Goal: Task Accomplishment & Management: Manage account settings

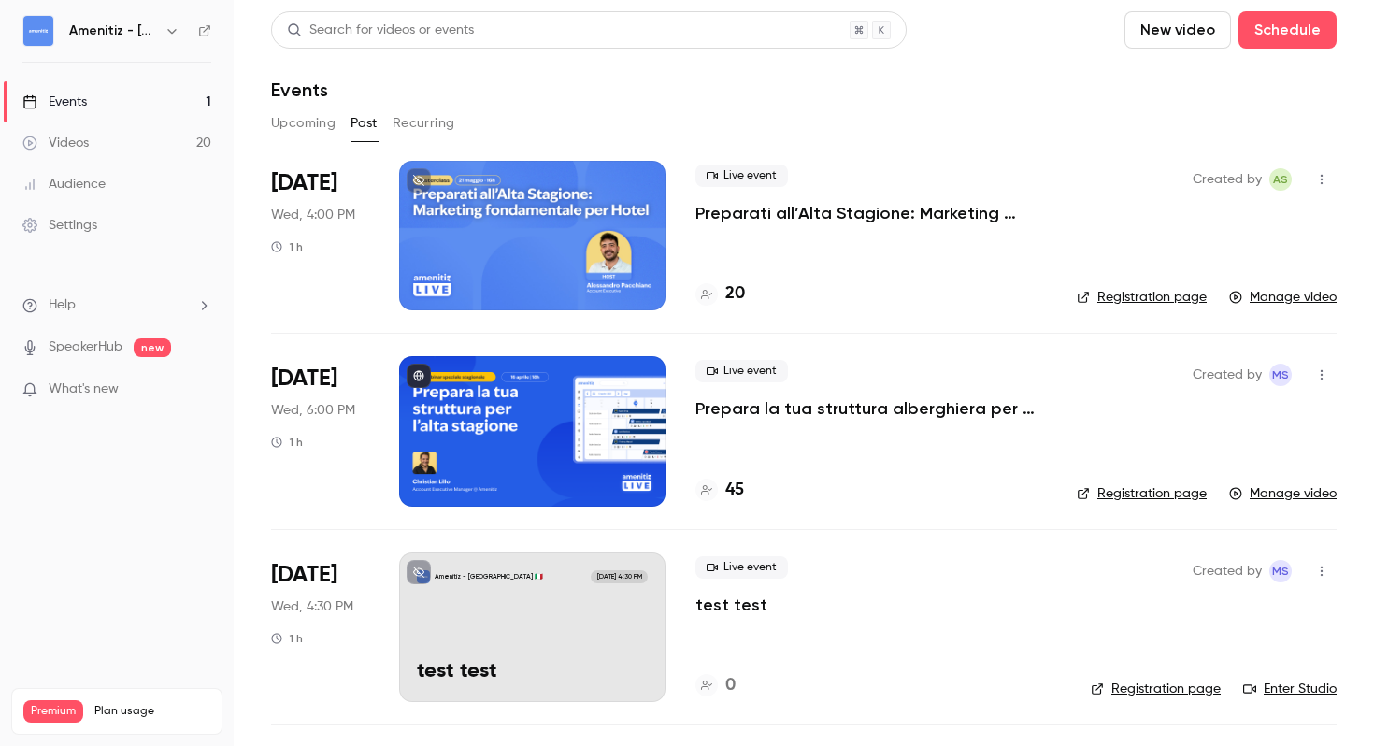
click at [313, 132] on button "Upcoming" at bounding box center [303, 123] width 65 height 30
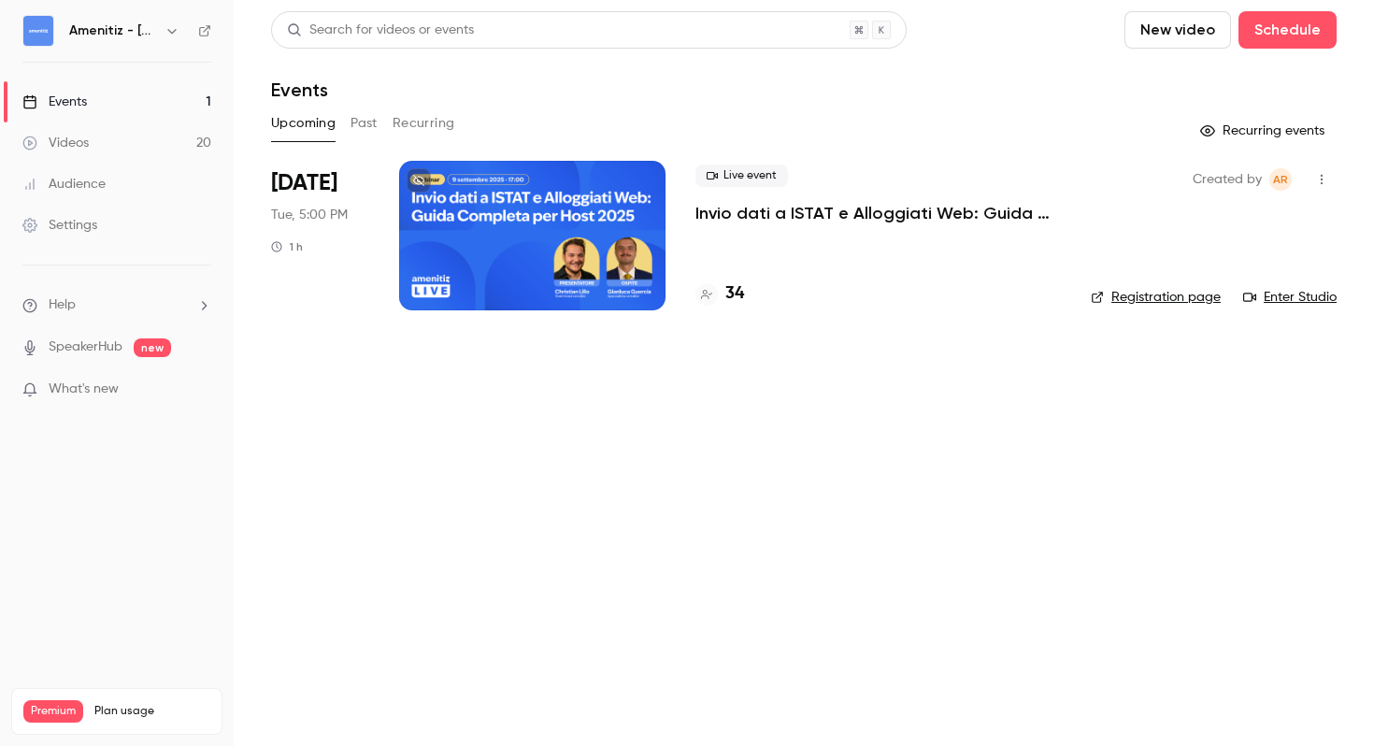
click at [1322, 182] on icon "button" at bounding box center [1322, 180] width 2 height 10
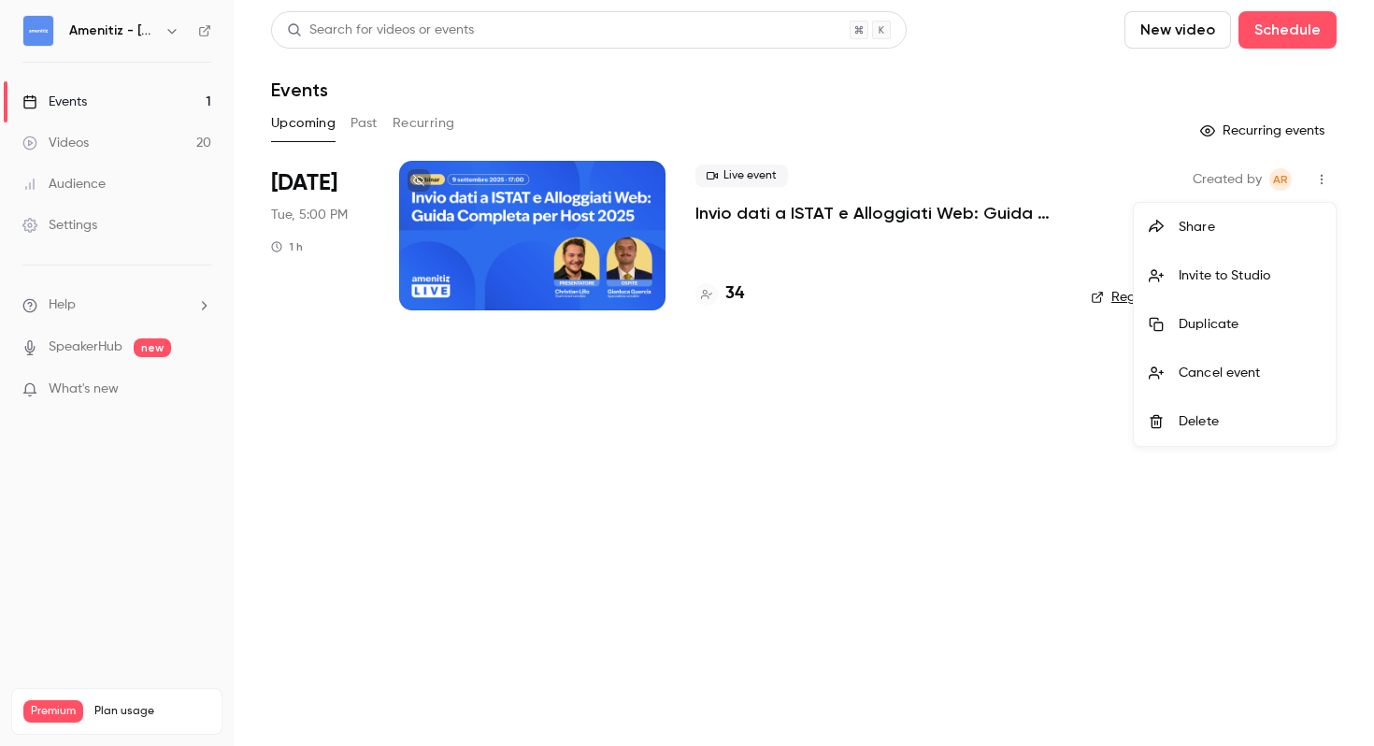
click at [1229, 260] on li "Invite to Studio" at bounding box center [1235, 275] width 202 height 49
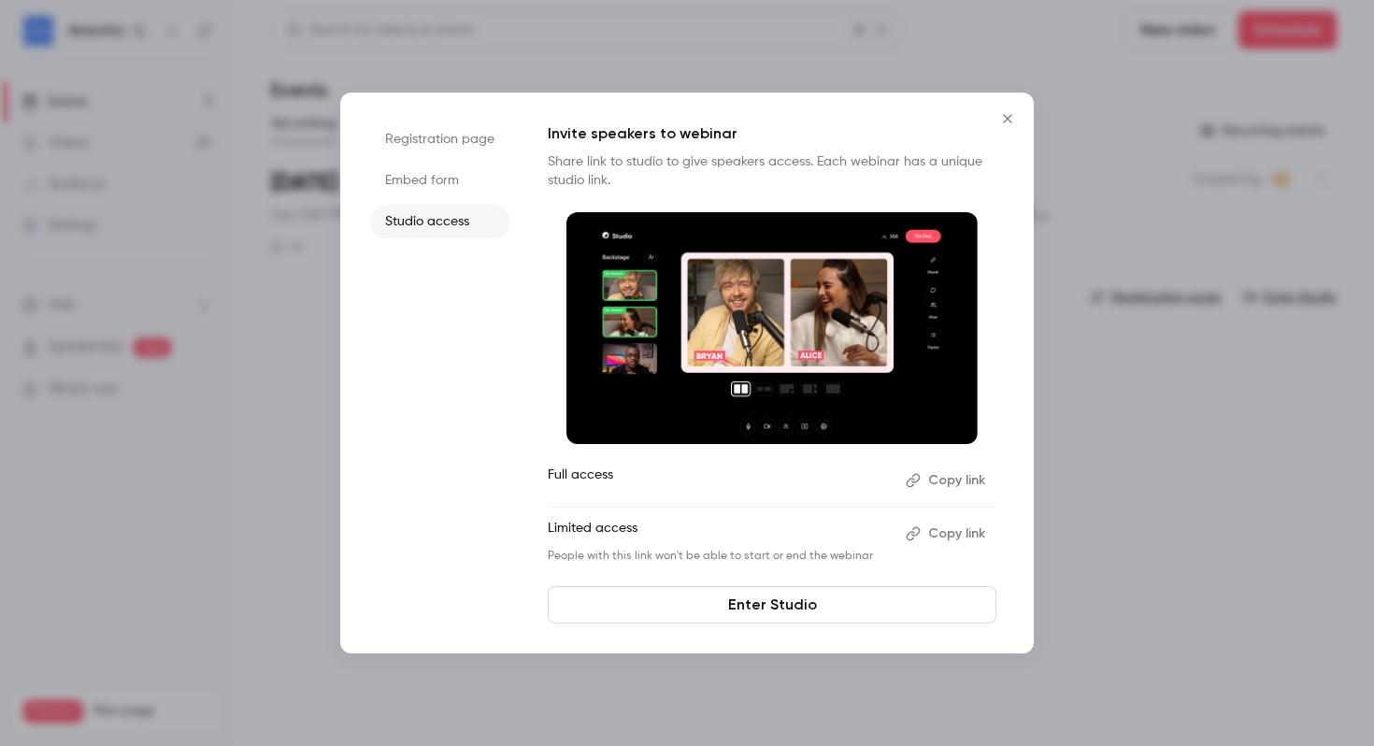
click at [946, 535] on button "Copy link" at bounding box center [947, 534] width 98 height 30
click at [1009, 117] on icon "Close" at bounding box center [1007, 118] width 8 height 8
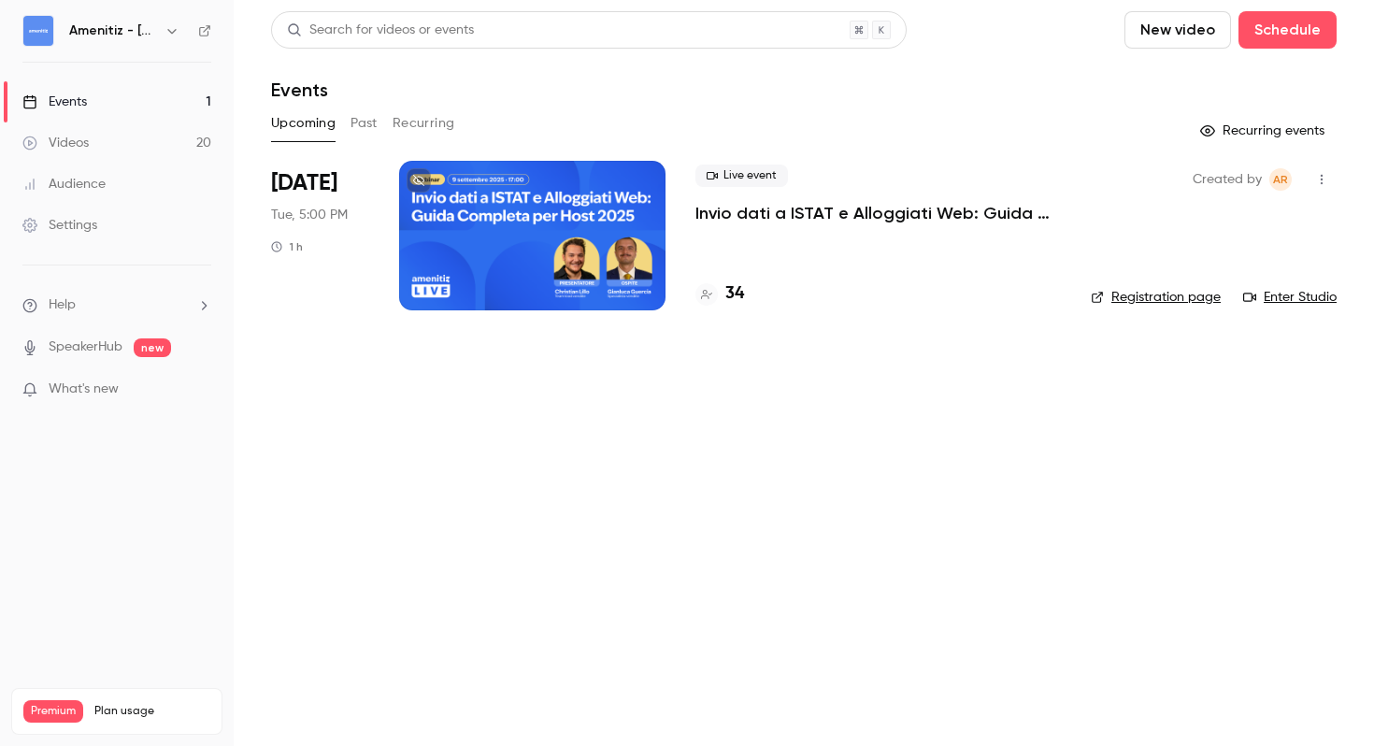
click at [111, 33] on h6 "Amenitiz - [GEOGRAPHIC_DATA] 🇮🇹" at bounding box center [113, 31] width 88 height 19
click at [174, 32] on icon "button" at bounding box center [172, 30] width 15 height 15
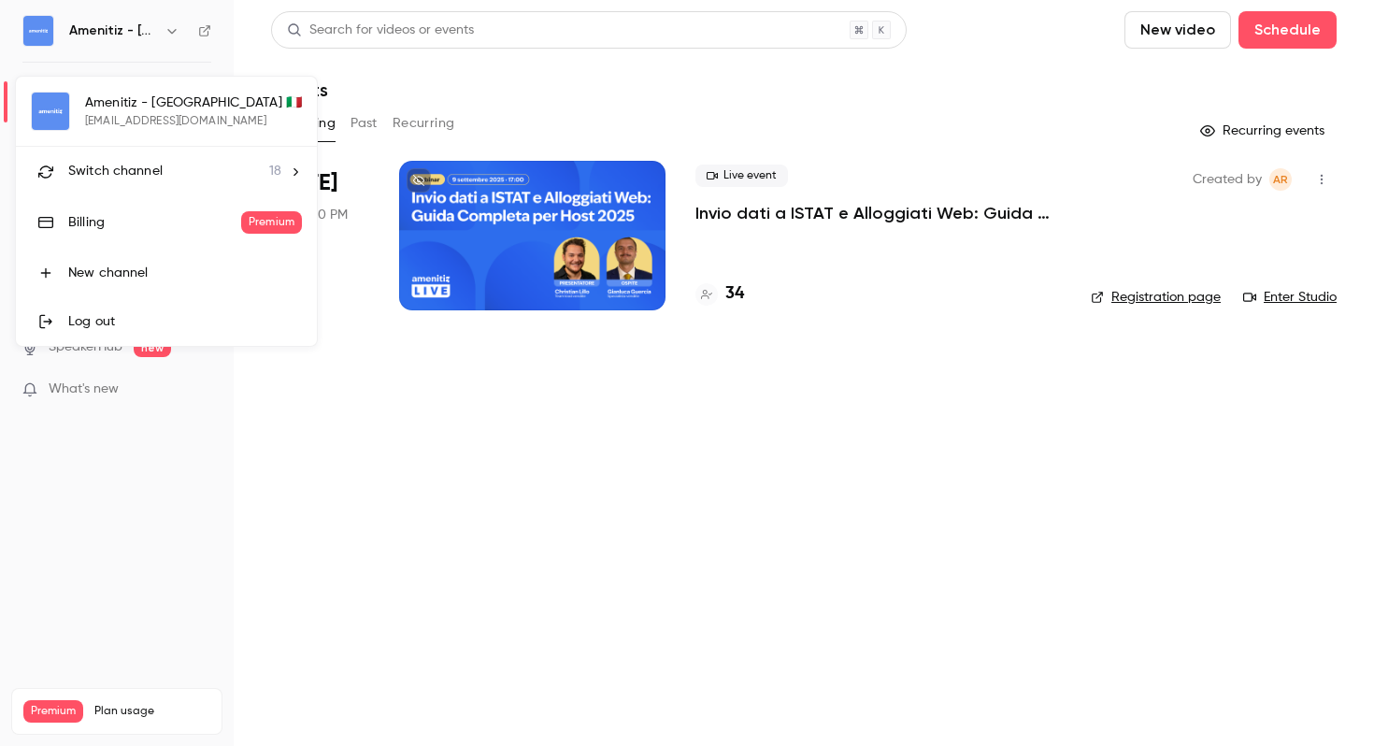
click at [271, 160] on li "Switch channel 18" at bounding box center [166, 172] width 301 height 50
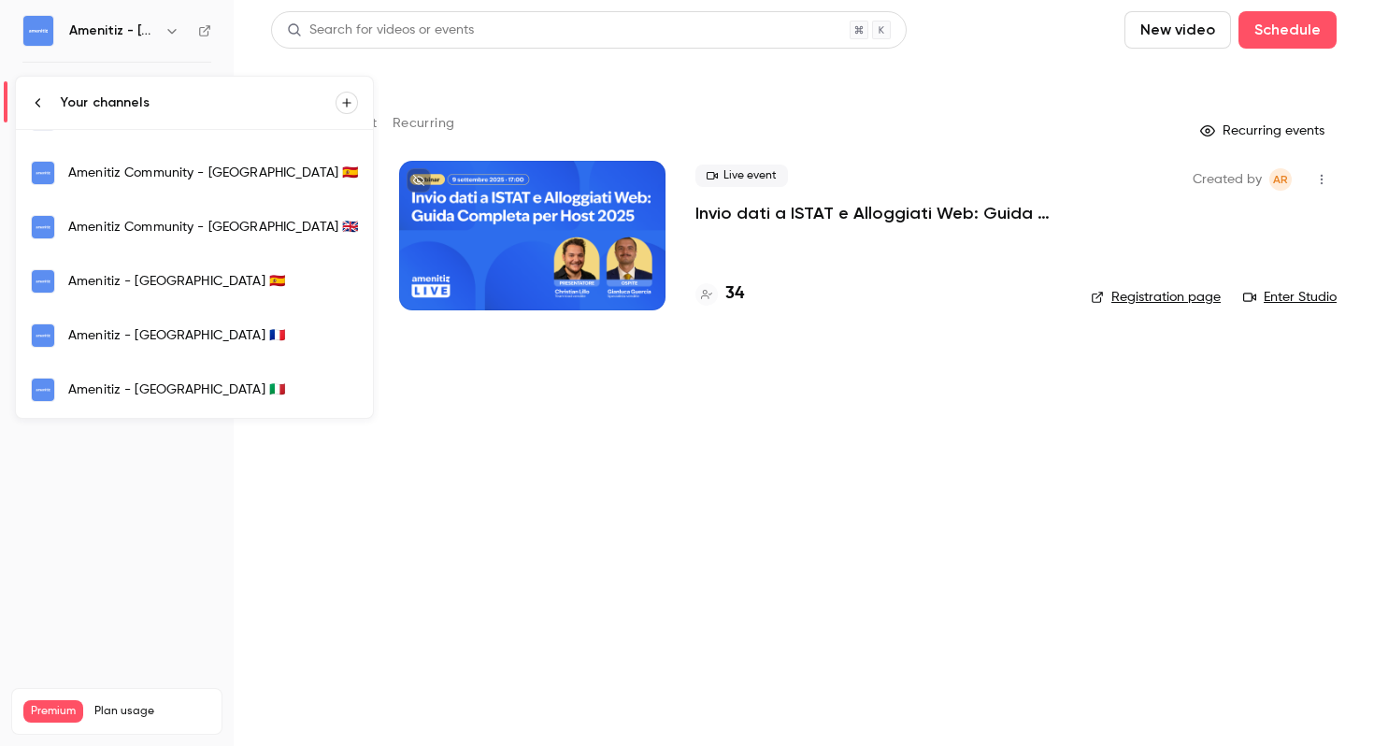
scroll to position [310, 0]
click at [189, 285] on div "Amenitiz - [GEOGRAPHIC_DATA] 🇪🇸" at bounding box center [213, 280] width 290 height 19
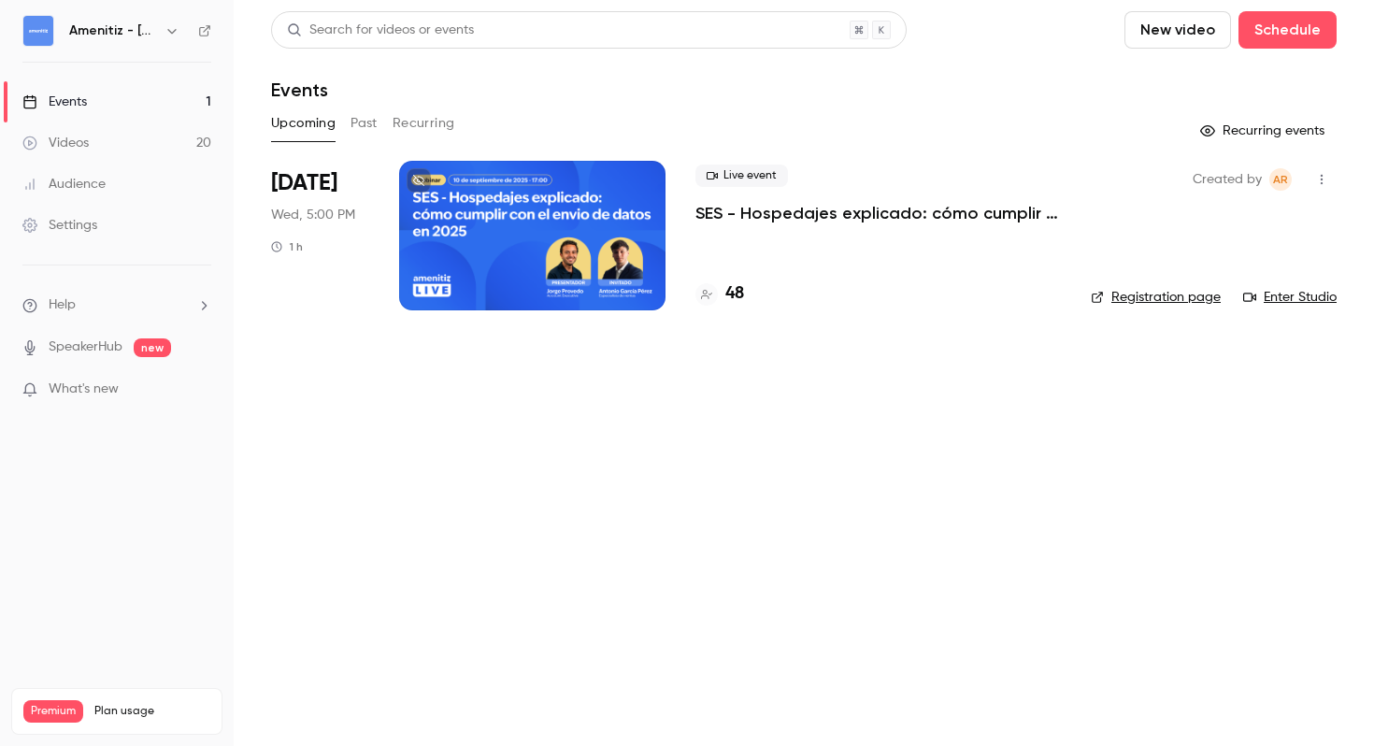
click at [1325, 176] on icon "button" at bounding box center [1322, 179] width 15 height 13
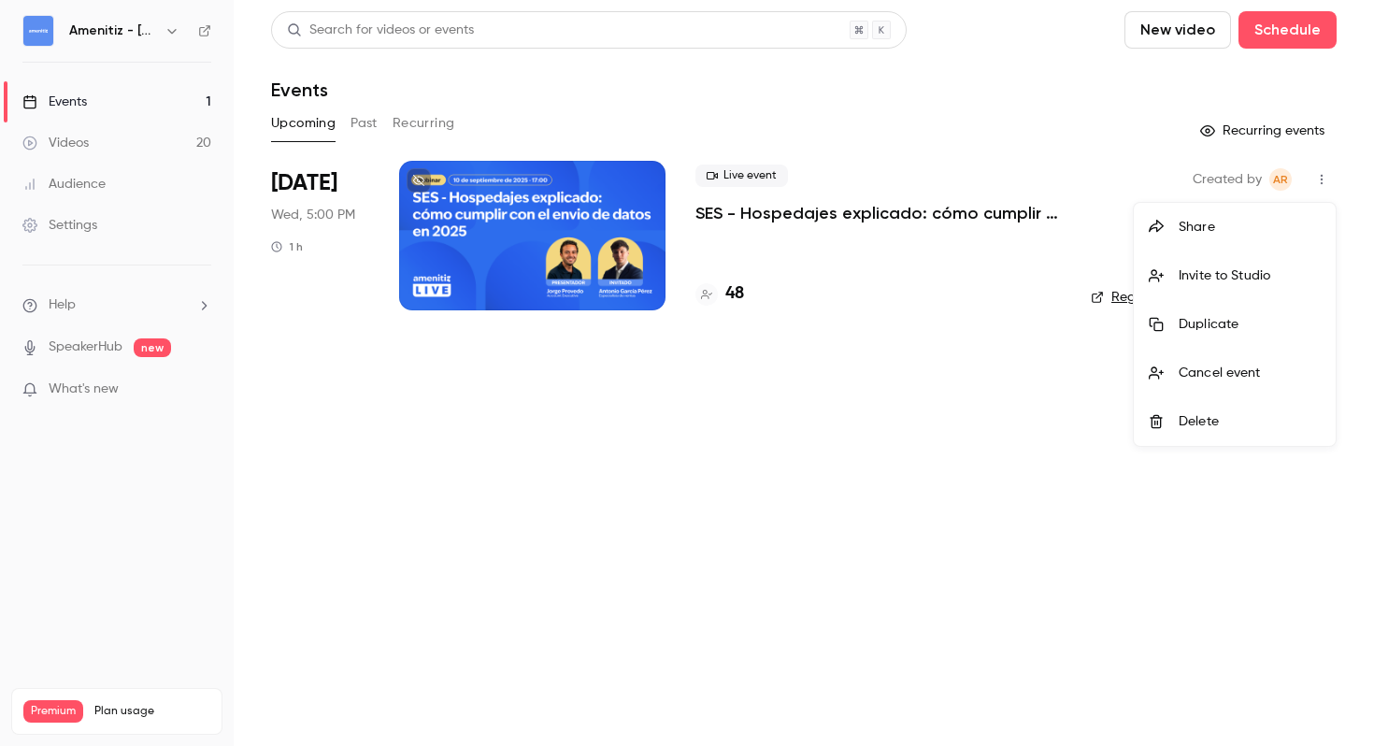
click at [1217, 288] on li "Invite to Studio" at bounding box center [1235, 275] width 202 height 49
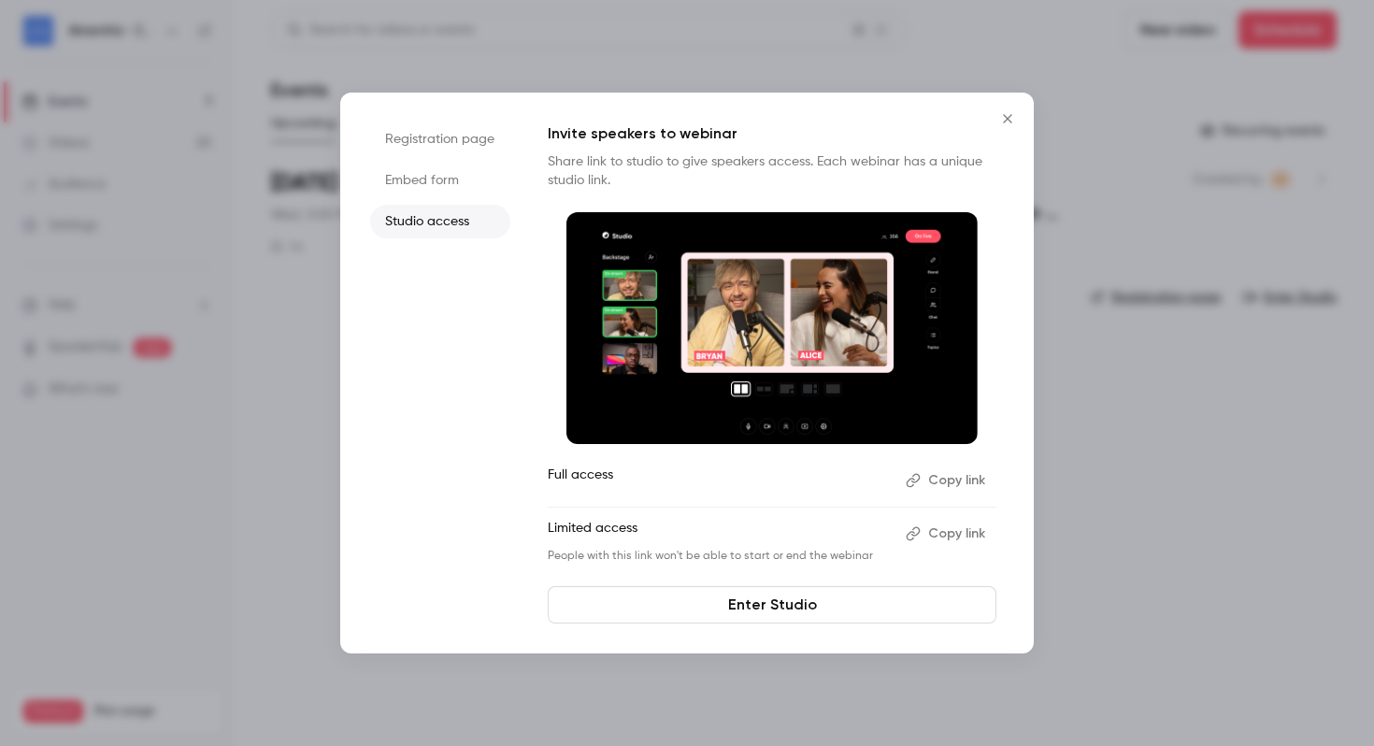
click at [956, 527] on button "Copy link" at bounding box center [947, 534] width 98 height 30
click at [1002, 120] on icon "Close" at bounding box center [1008, 118] width 22 height 15
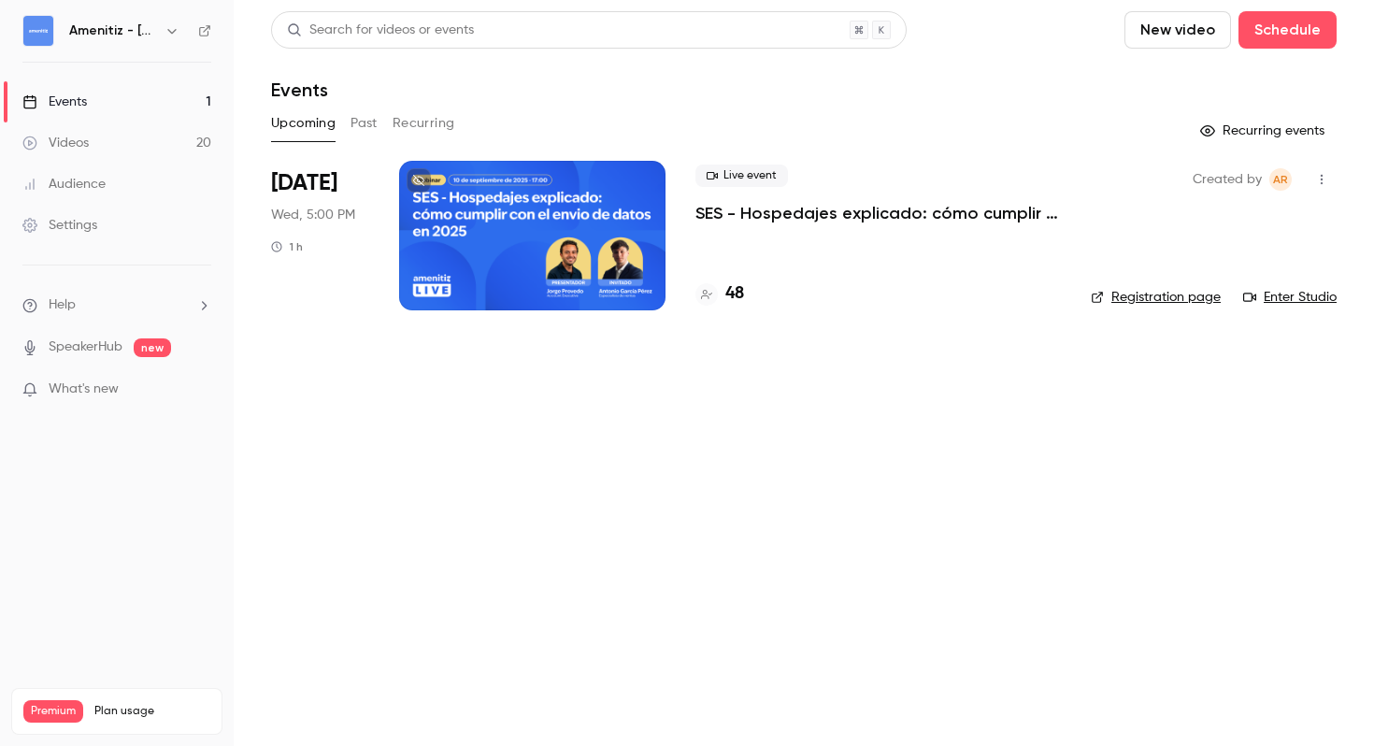
click at [165, 42] on div "Amenitiz - [GEOGRAPHIC_DATA] 🇪🇸" at bounding box center [116, 31] width 189 height 32
click at [165, 37] on icon "button" at bounding box center [172, 30] width 15 height 15
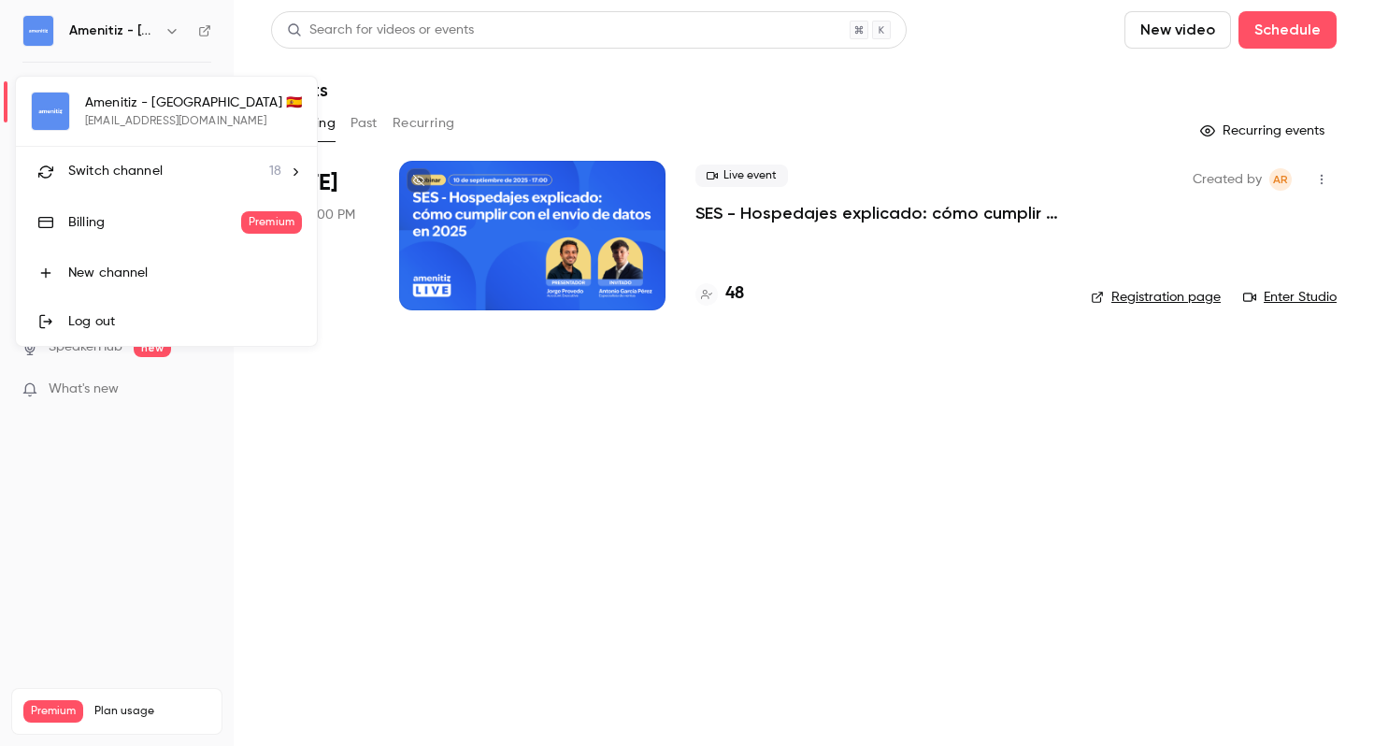
click at [266, 159] on li "Switch channel 18" at bounding box center [166, 172] width 301 height 50
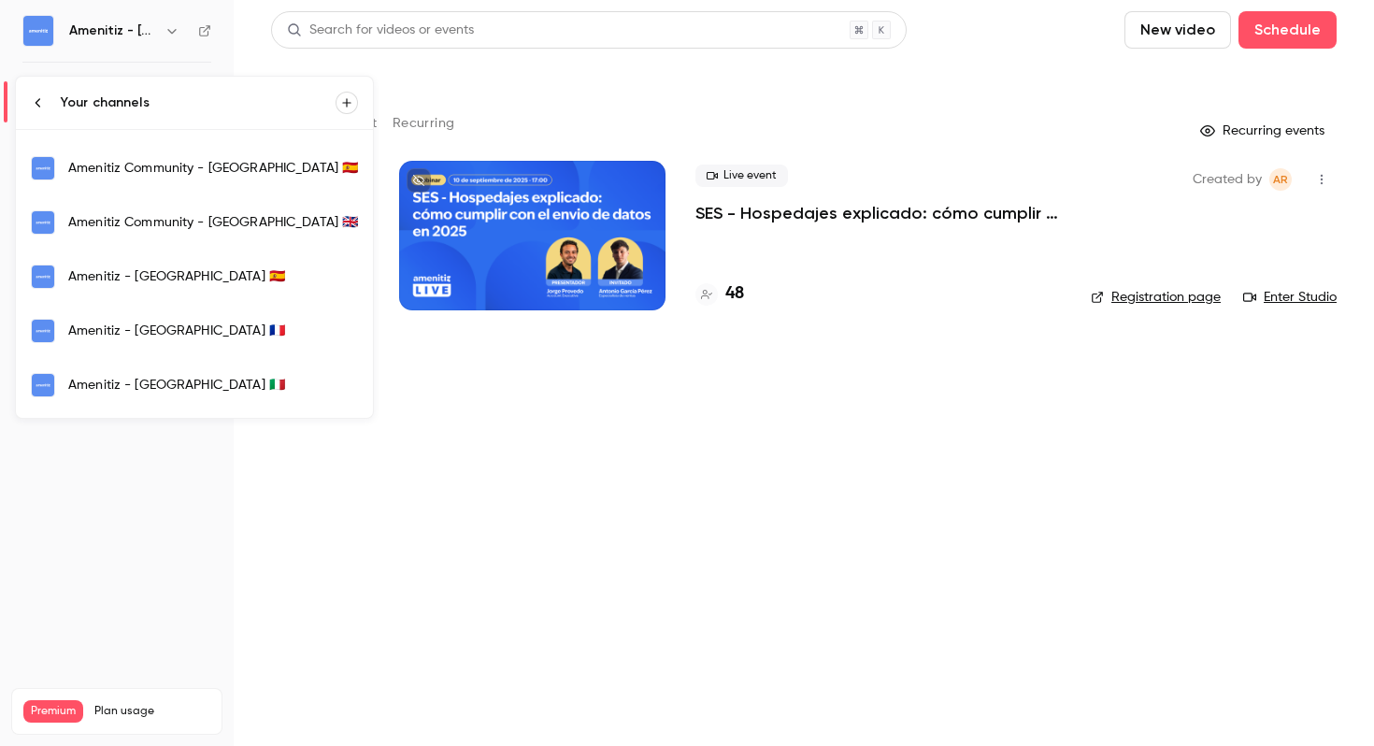
scroll to position [312, 0]
click at [212, 355] on link "Amenitiz - [GEOGRAPHIC_DATA] 🇫🇷" at bounding box center [194, 333] width 357 height 54
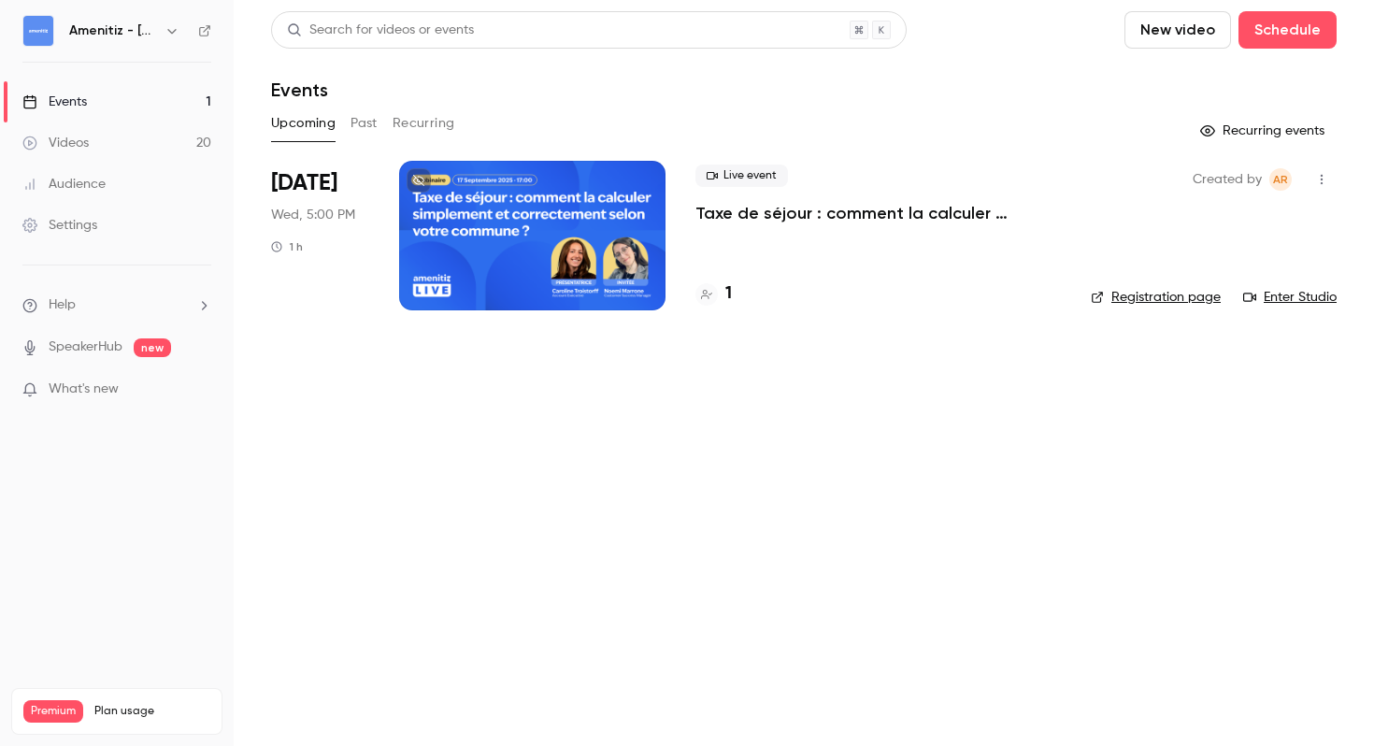
click at [1327, 171] on button "button" at bounding box center [1322, 180] width 30 height 30
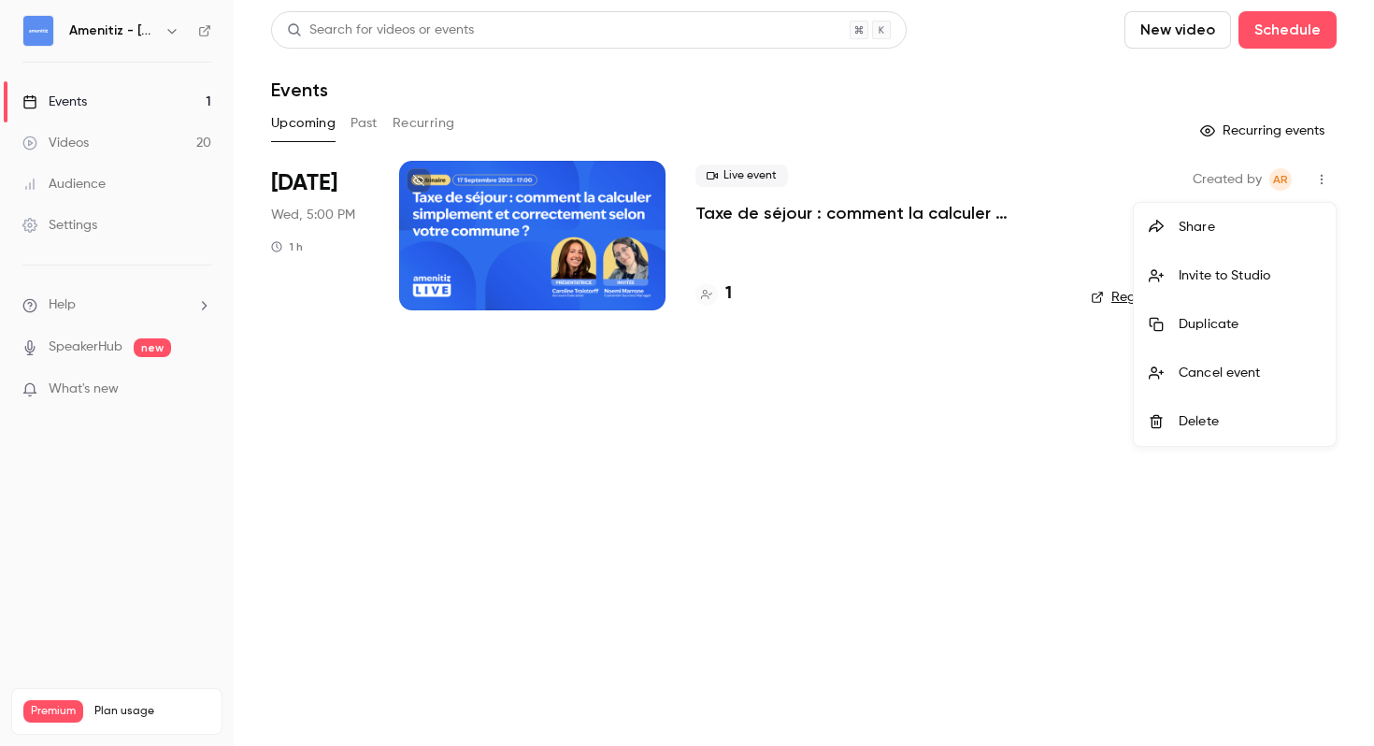
click at [1243, 264] on li "Invite to Studio" at bounding box center [1235, 275] width 202 height 49
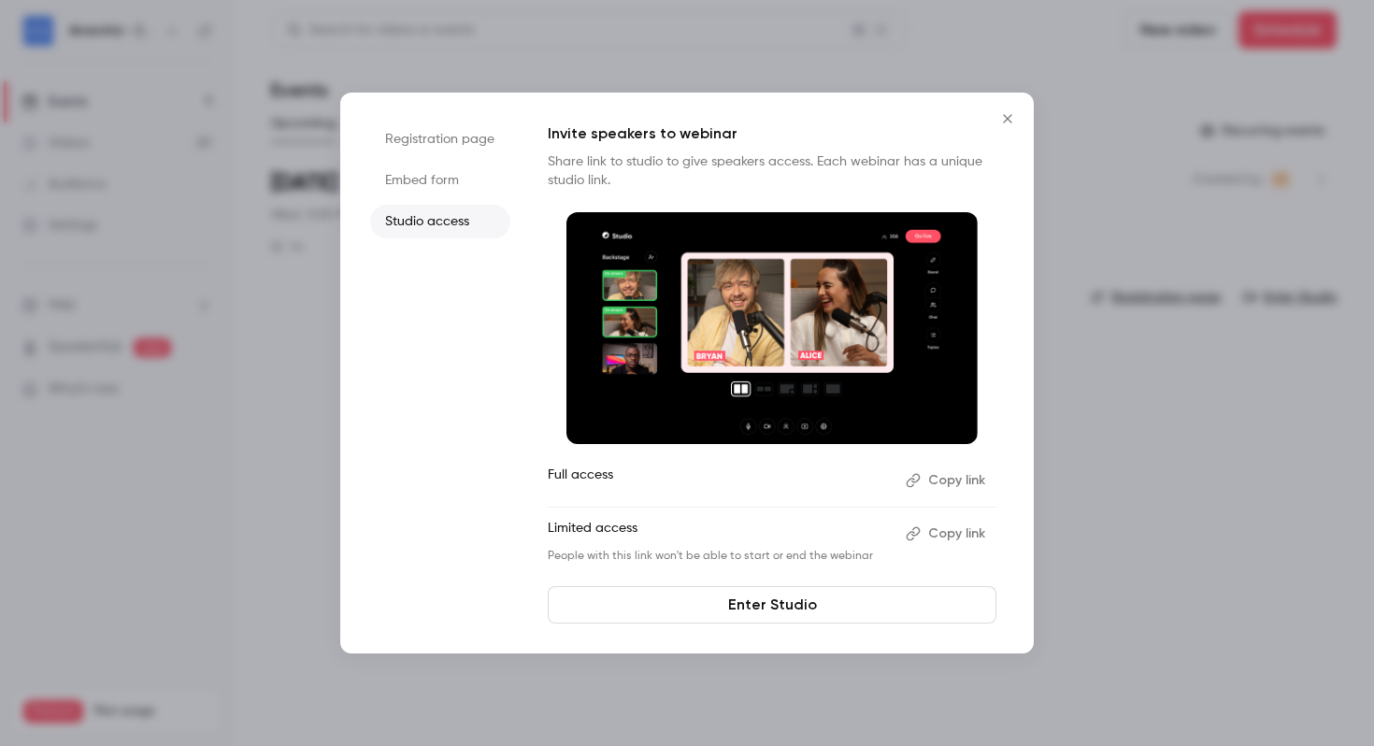
click at [977, 533] on button "Copy link" at bounding box center [947, 534] width 98 height 30
click at [1005, 120] on icon "Close" at bounding box center [1007, 118] width 8 height 8
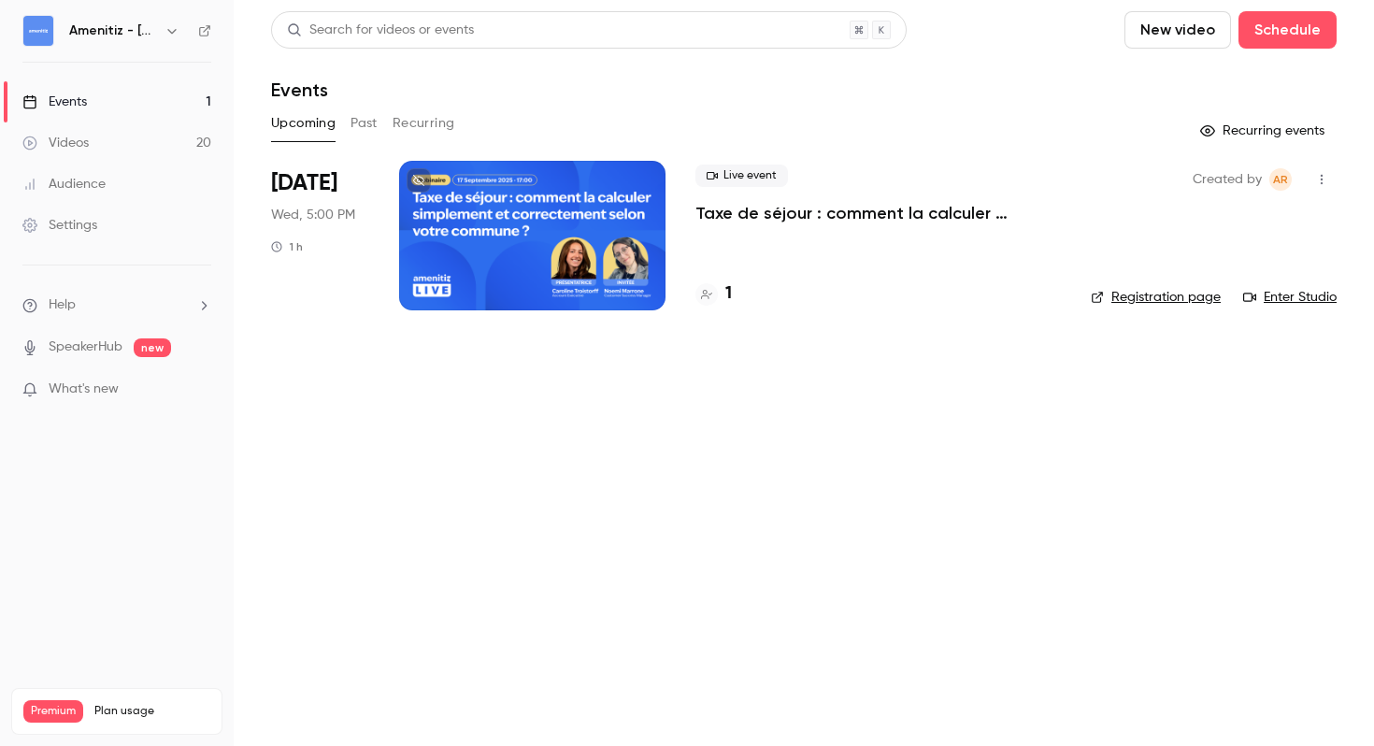
click at [171, 26] on icon "button" at bounding box center [172, 30] width 15 height 15
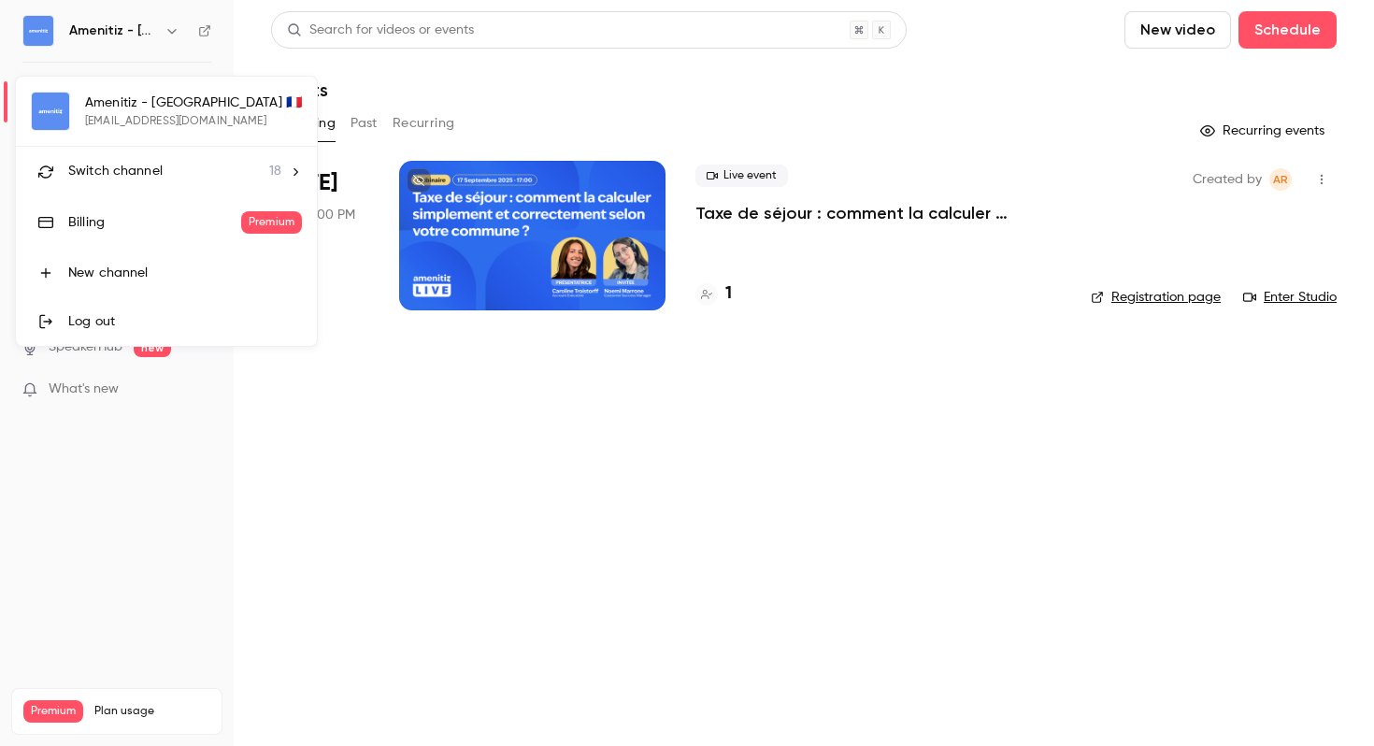
click at [220, 165] on div "Switch channel 18" at bounding box center [174, 172] width 213 height 20
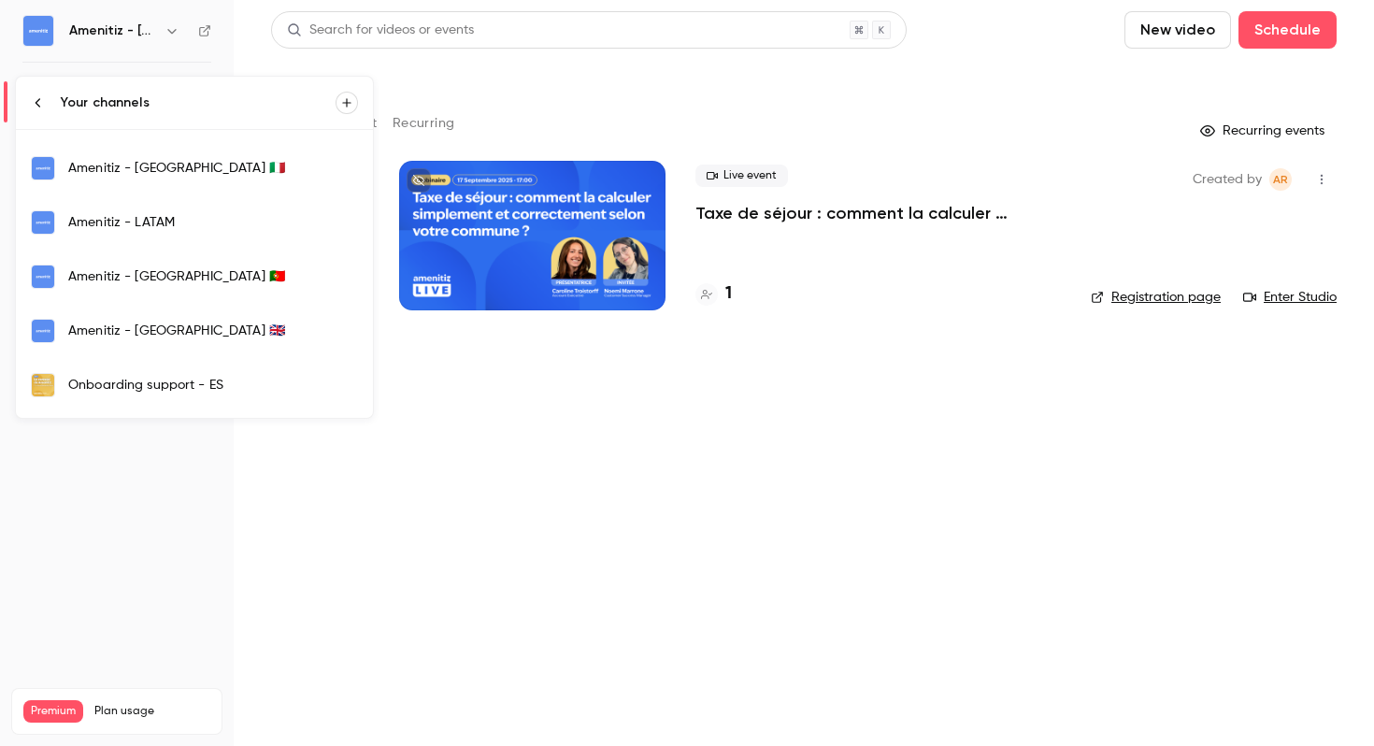
scroll to position [536, 0]
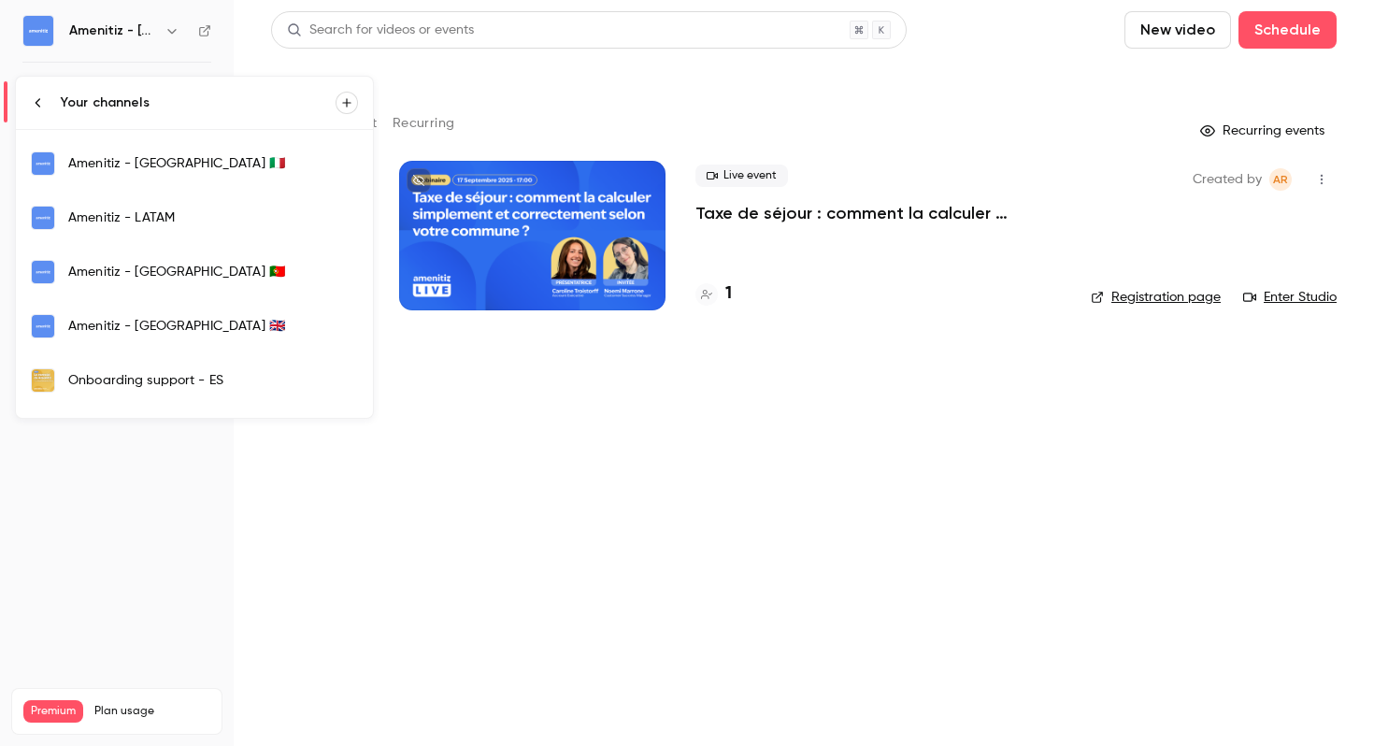
click at [243, 269] on div "Amenitiz - [GEOGRAPHIC_DATA] 🇵🇹" at bounding box center [213, 272] width 290 height 19
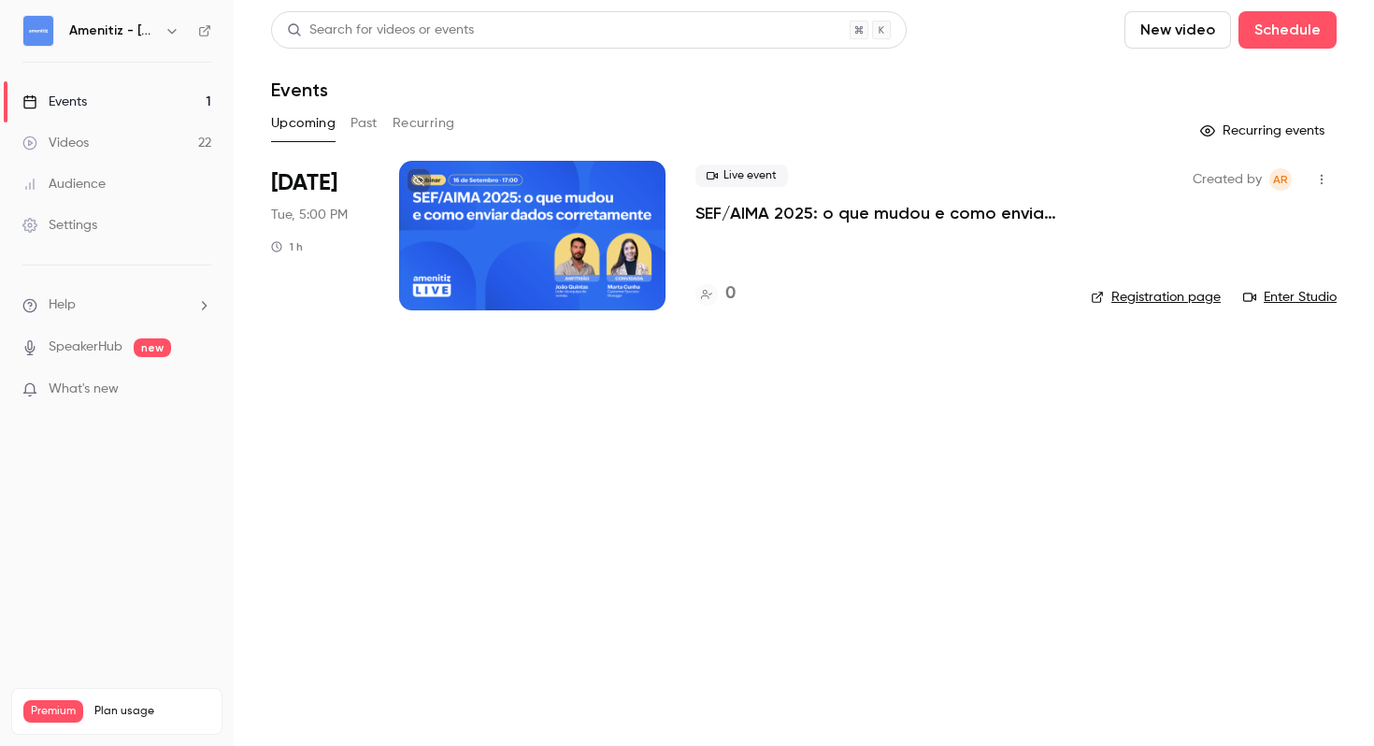
click at [1328, 175] on icon "button" at bounding box center [1322, 179] width 15 height 13
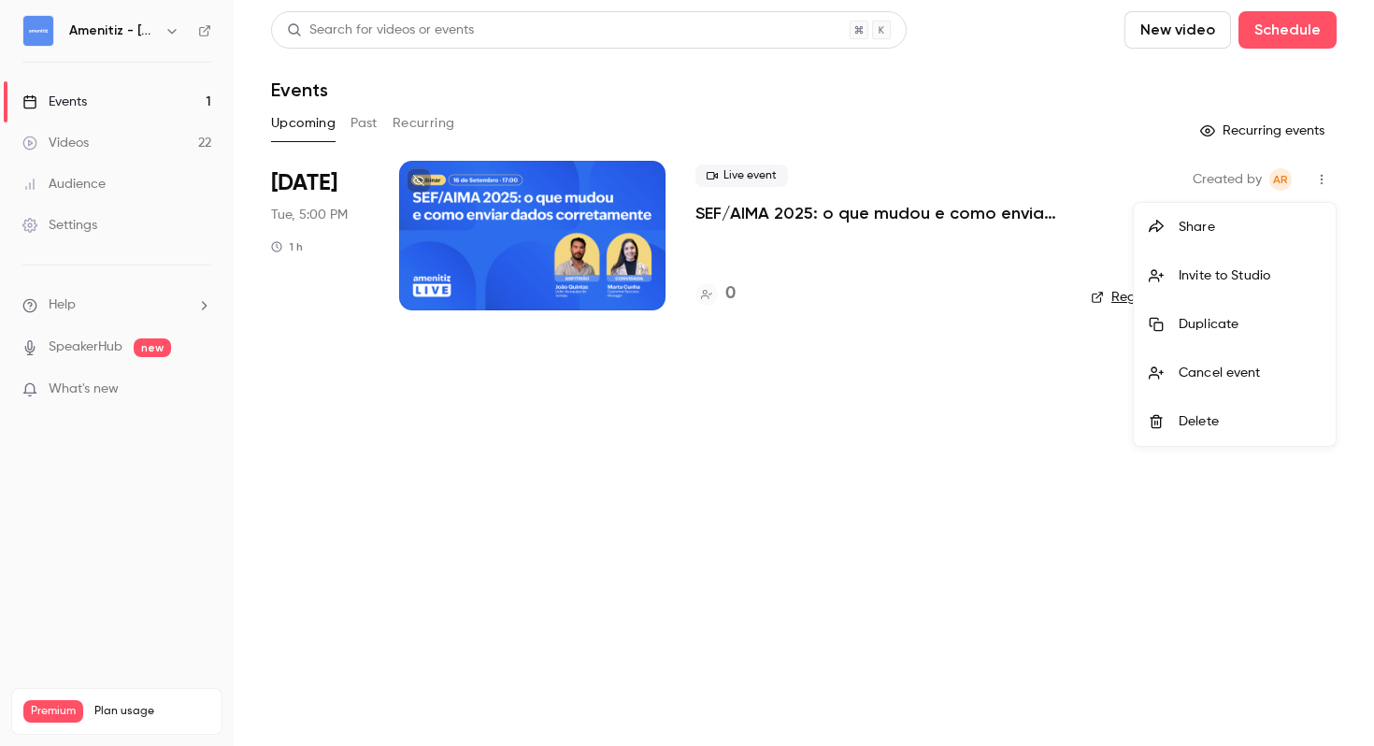
click at [1196, 286] on li "Invite to Studio" at bounding box center [1235, 275] width 202 height 49
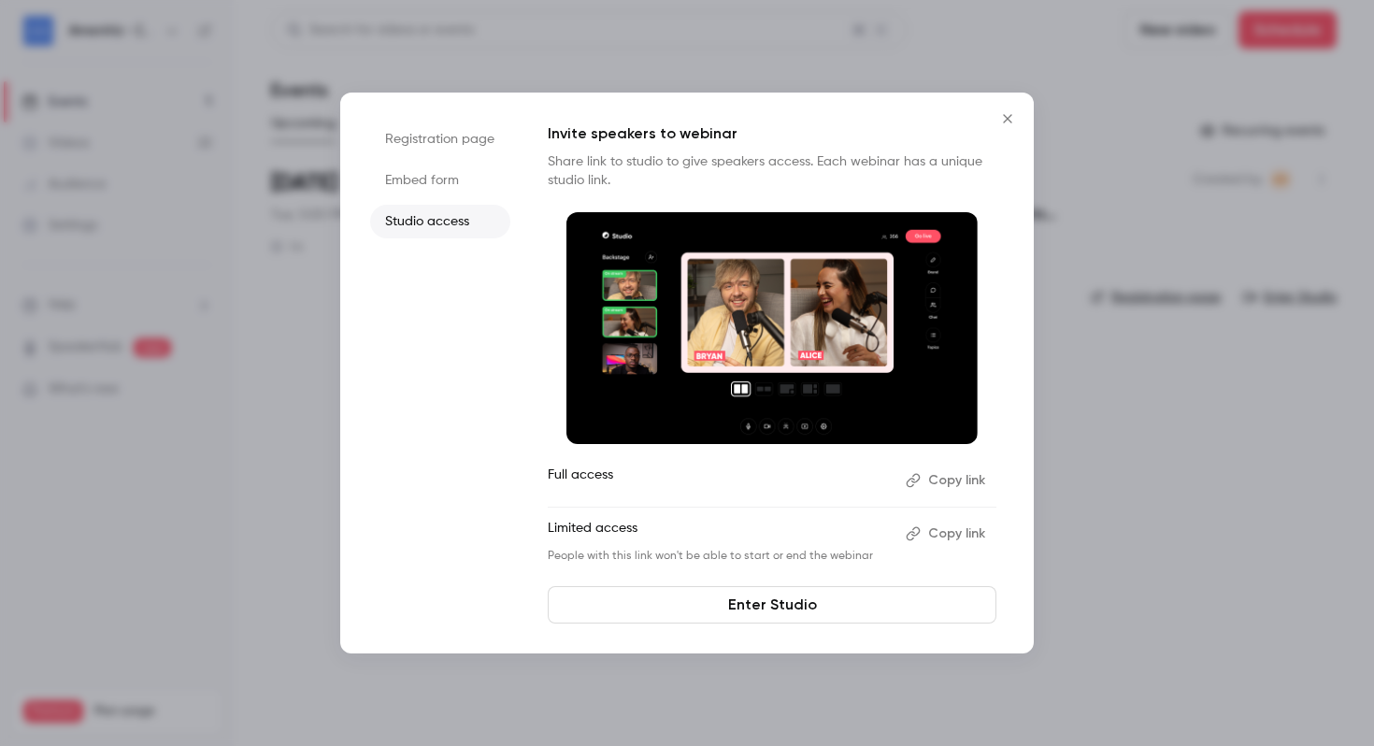
click at [930, 474] on button "Copy link" at bounding box center [947, 481] width 98 height 30
click at [953, 519] on button "Copy link" at bounding box center [947, 534] width 98 height 30
